Goal: Information Seeking & Learning: Learn about a topic

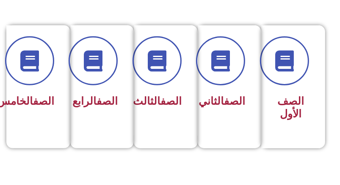
scroll to position [212, 0]
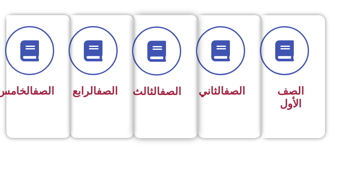
click at [157, 83] on div "الصف الثالث" at bounding box center [163, 92] width 36 height 20
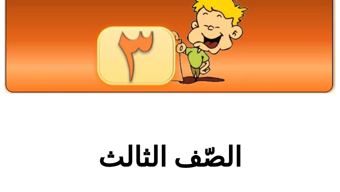
scroll to position [169, 0]
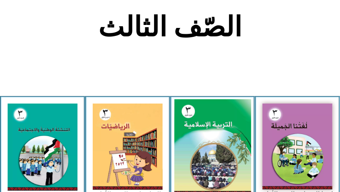
click at [199, 154] on img at bounding box center [212, 146] width 77 height 95
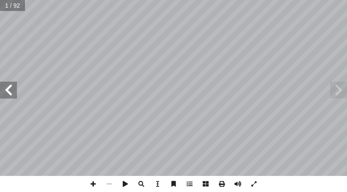
click at [8, 92] on span at bounding box center [8, 90] width 17 height 17
click at [8, 93] on span at bounding box center [8, 90] width 17 height 17
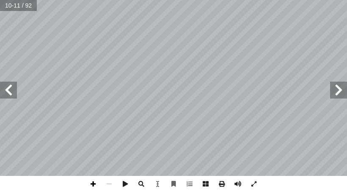
click at [94, 184] on span at bounding box center [93, 184] width 16 height 16
click at [7, 91] on span at bounding box center [8, 90] width 17 height 17
click at [314, 36] on html "الصفحة الرئيسية الصف الأول الصف الثاني الصف الثالث الصف الرابع الصف الخامس الصف…" at bounding box center [173, 18] width 347 height 36
click at [93, 187] on span at bounding box center [93, 184] width 16 height 16
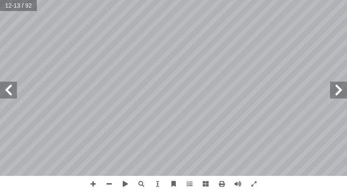
click at [337, 91] on span at bounding box center [338, 90] width 17 height 17
click at [4, 92] on span at bounding box center [8, 90] width 17 height 17
click at [91, 186] on span at bounding box center [93, 184] width 16 height 16
click at [110, 183] on span at bounding box center [109, 184] width 16 height 16
click at [95, 184] on span at bounding box center [93, 184] width 16 height 16
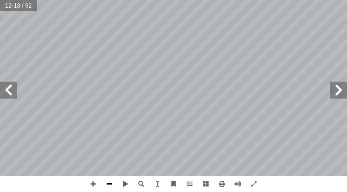
click at [108, 186] on span at bounding box center [109, 184] width 16 height 16
